Goal: Answer question/provide support: Share knowledge or assist other users

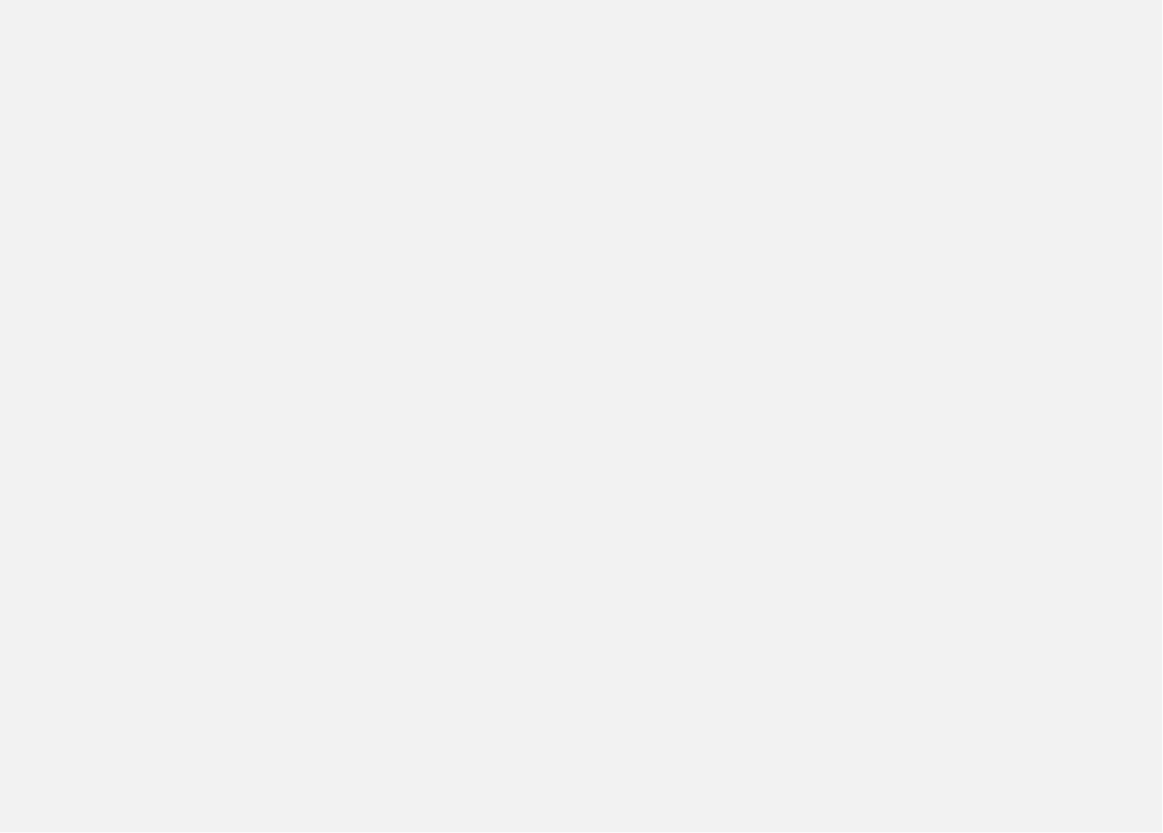
click at [522, 149] on app-root at bounding box center [581, 416] width 1163 height 833
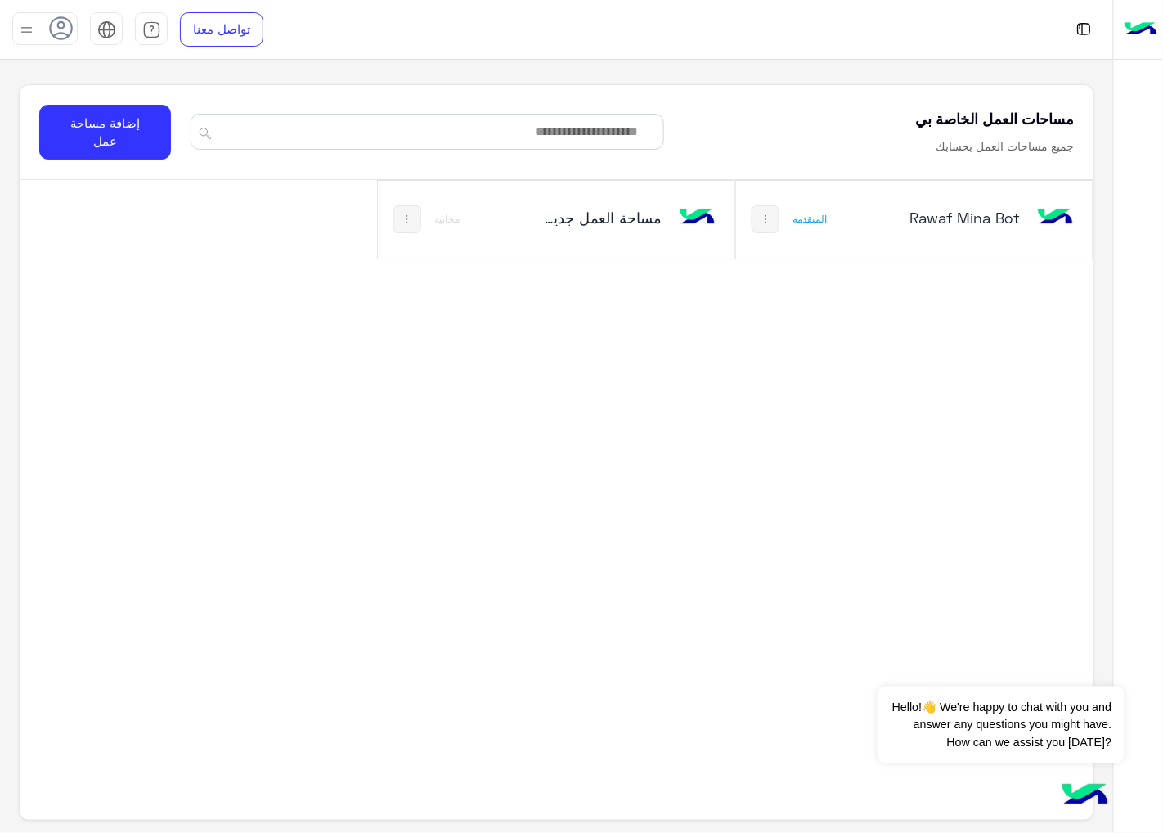
click at [953, 221] on h5 "Rawaf Mina Bot" at bounding box center [961, 218] width 117 height 20
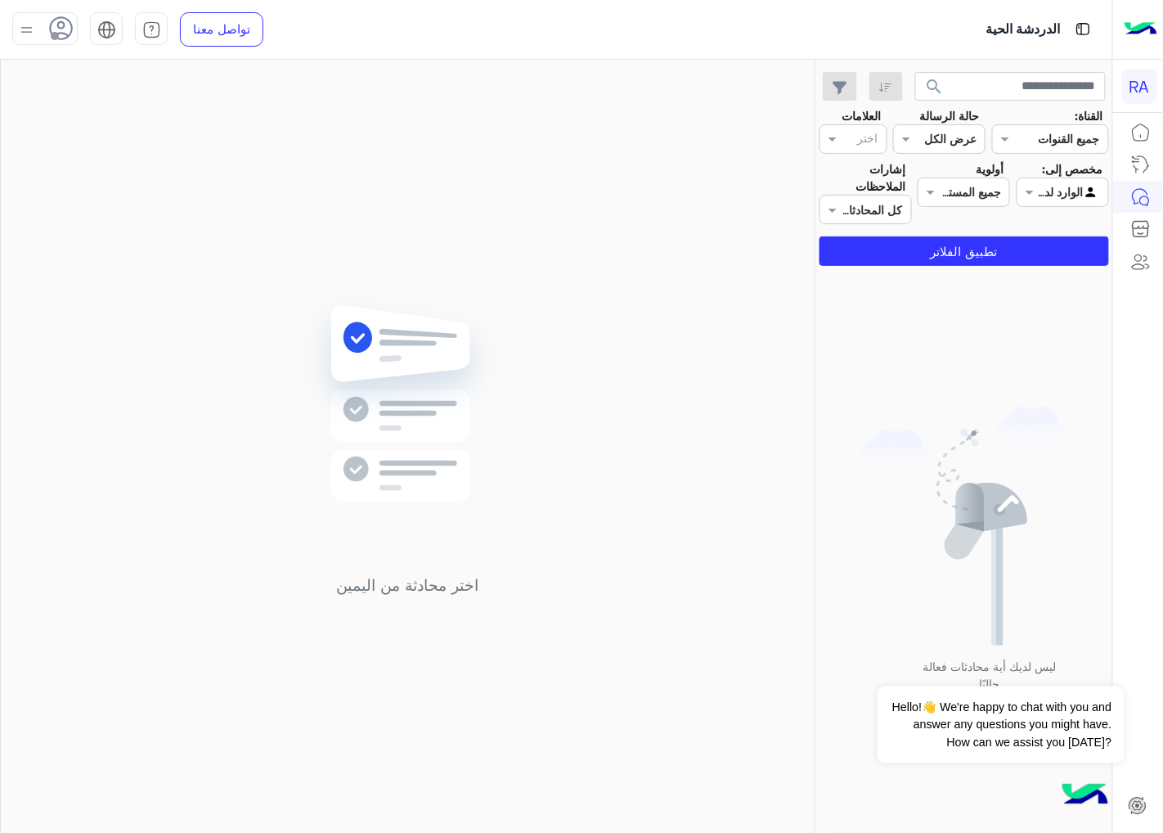
click at [1013, 273] on div "ليس لديك أية محادثات فعالة حاليًا" at bounding box center [964, 555] width 296 height 567
click at [1021, 254] on button "تطبيق الفلاتر" at bounding box center [965, 250] width 290 height 29
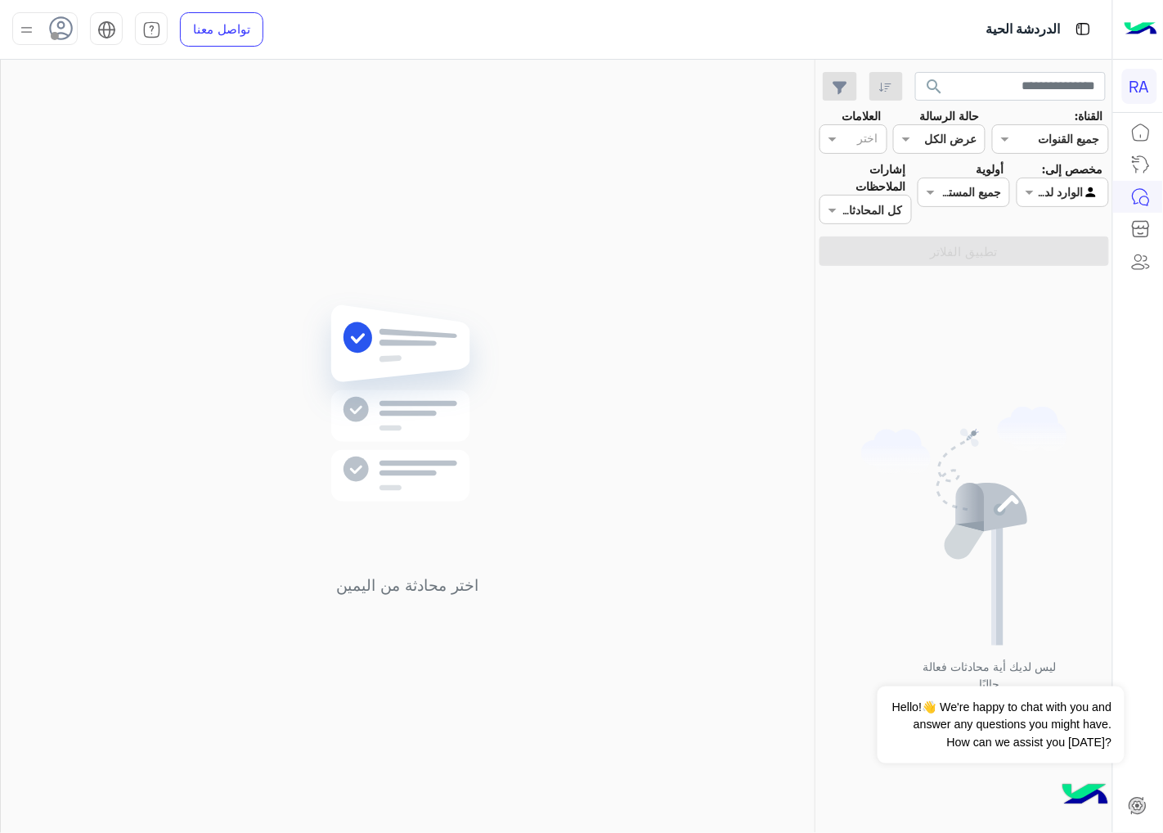
click at [1053, 198] on div at bounding box center [1062, 191] width 91 height 19
click at [1052, 259] on b "غير معينة" at bounding box center [1062, 256] width 44 height 14
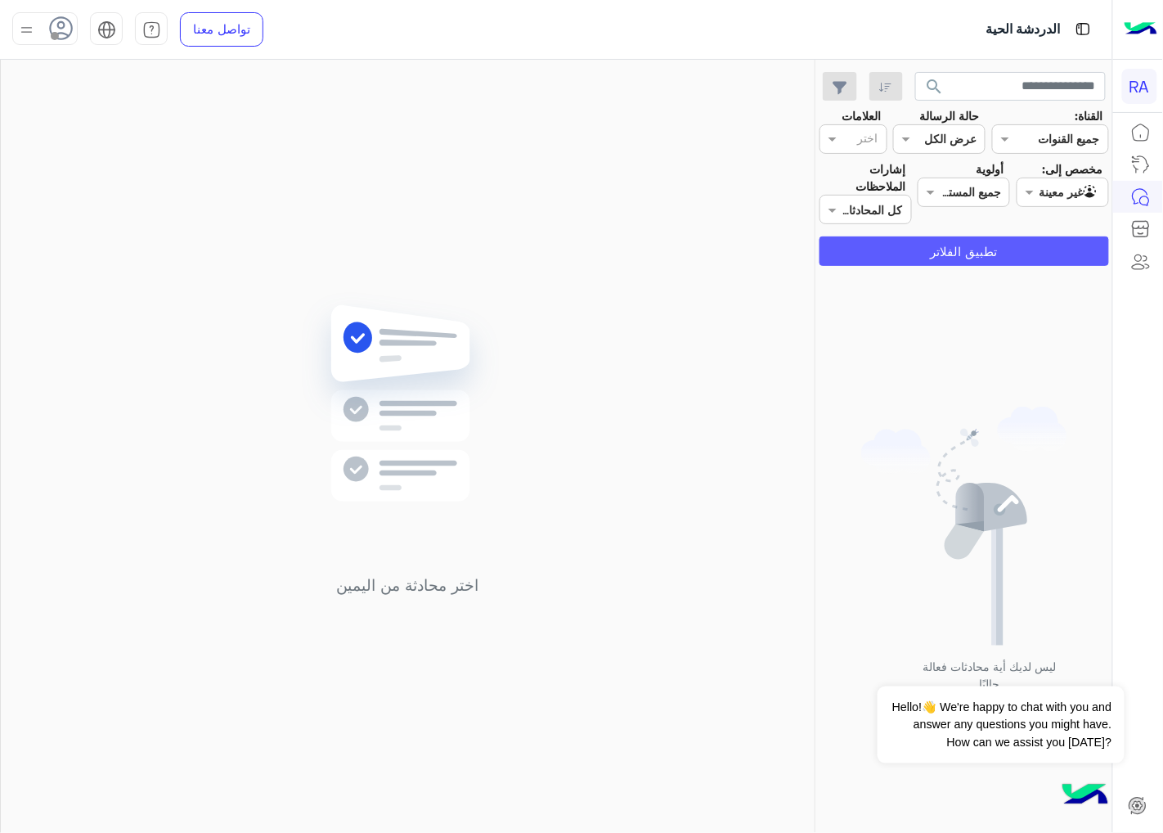
click at [1052, 259] on button "تطبيق الفلاتر" at bounding box center [965, 250] width 290 height 29
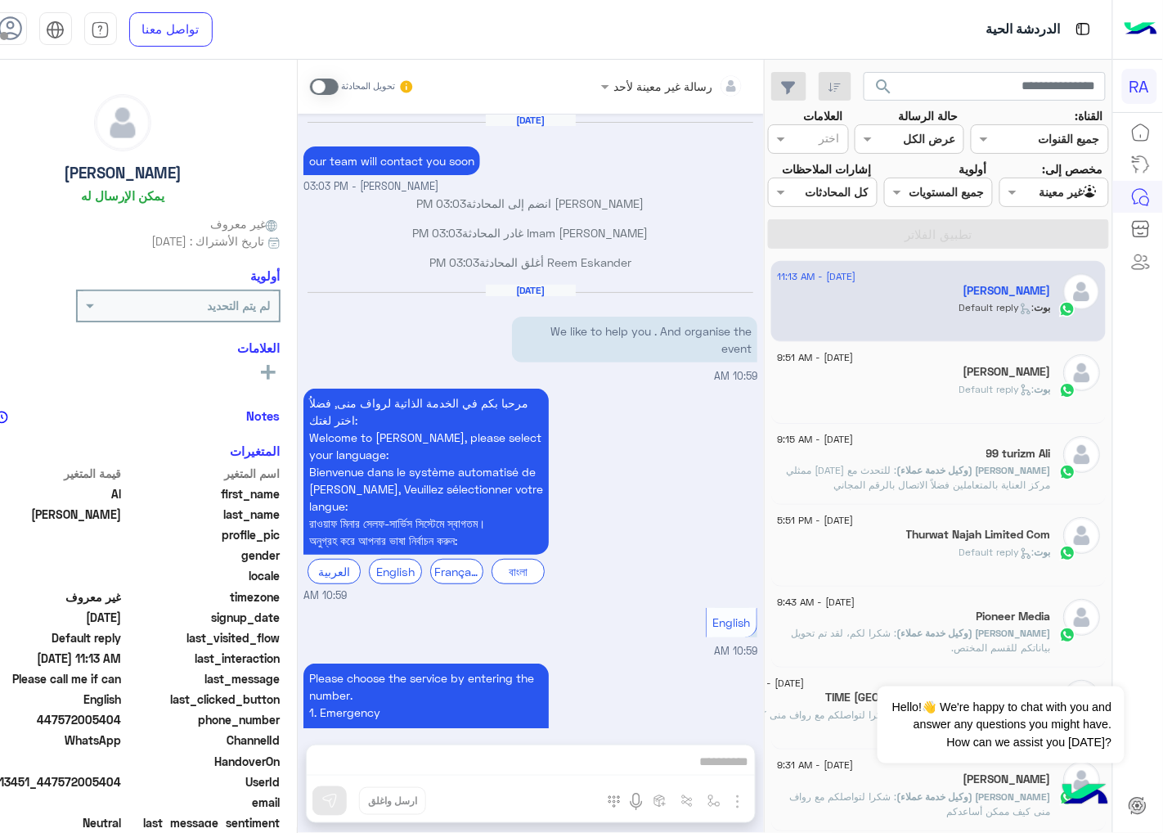
scroll to position [1381, 0]
